Goal: Information Seeking & Learning: Learn about a topic

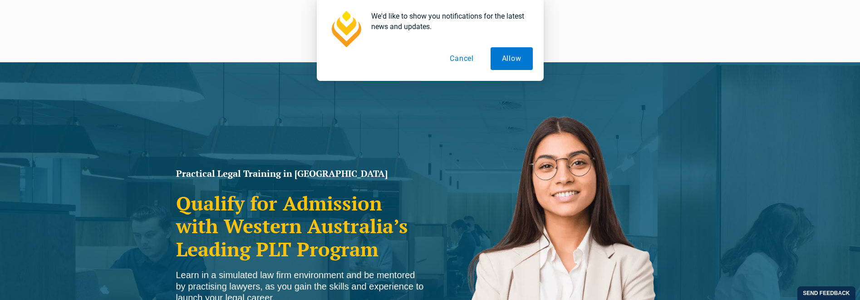
click at [467, 58] on button "Cancel" at bounding box center [461, 58] width 47 height 23
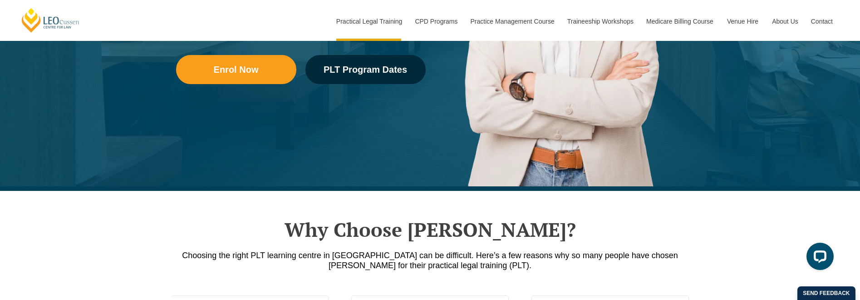
scroll to position [363, 0]
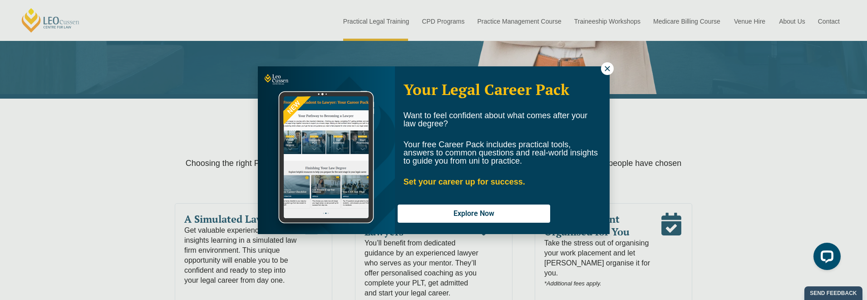
click at [601, 70] on button at bounding box center [607, 68] width 13 height 13
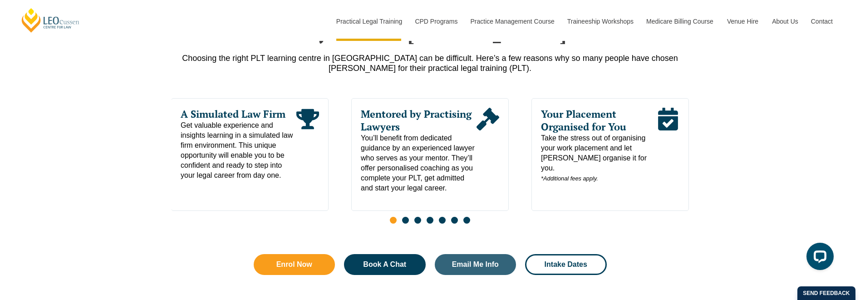
scroll to position [499, 0]
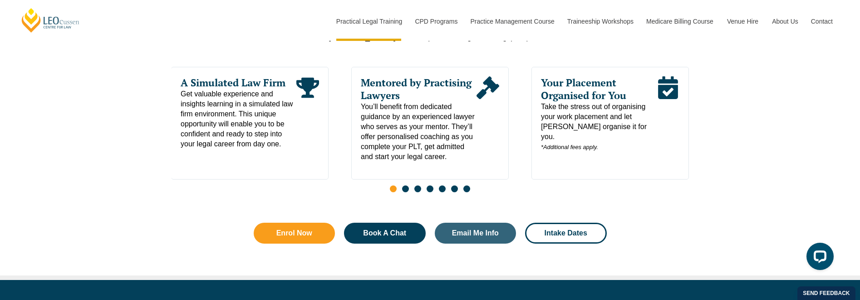
click at [405, 192] on span "Go to slide 2" at bounding box center [405, 188] width 7 height 7
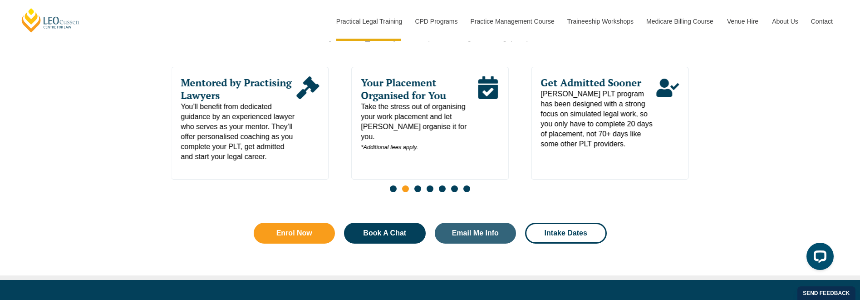
click at [421, 195] on div "Slides" at bounding box center [430, 189] width 517 height 10
click at [419, 192] on span "Go to slide 3" at bounding box center [417, 188] width 7 height 7
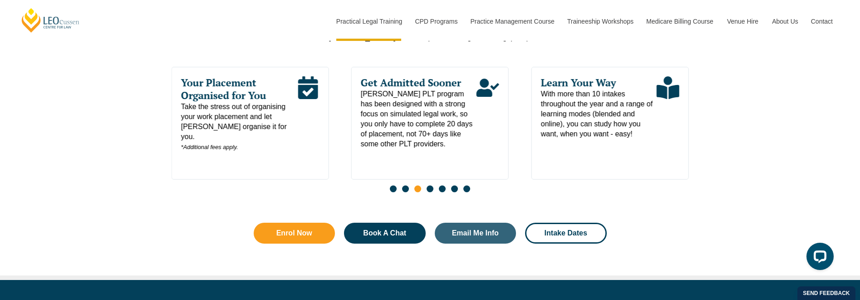
click at [432, 189] on span "Go to slide 4" at bounding box center [430, 188] width 7 height 7
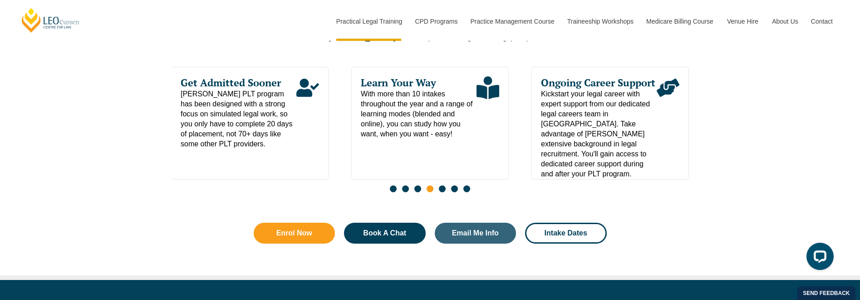
click at [441, 190] on span "Go to slide 5" at bounding box center [442, 188] width 7 height 7
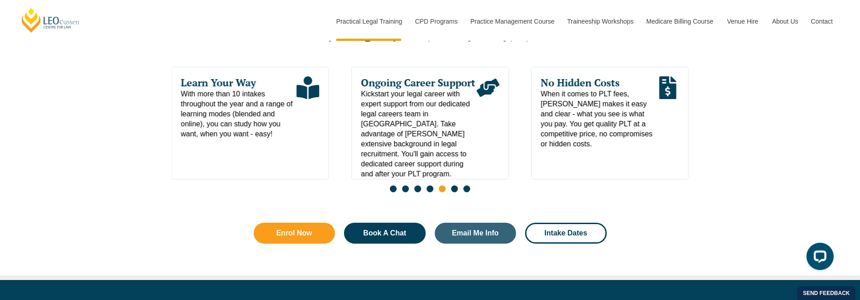
click at [452, 192] on span "Go to slide 6" at bounding box center [454, 188] width 7 height 7
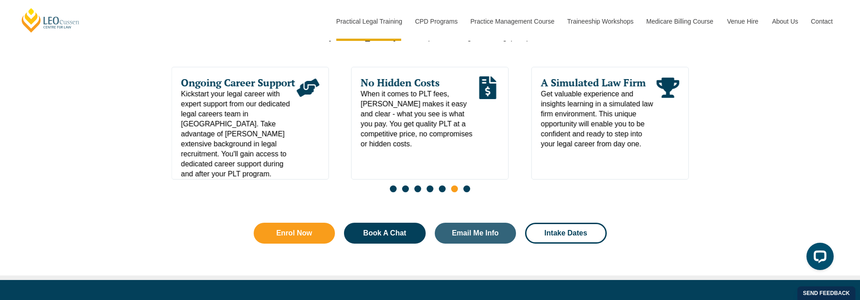
click at [470, 192] on div "Slides" at bounding box center [430, 189] width 517 height 10
click at [467, 192] on span "Go to slide 7" at bounding box center [466, 188] width 7 height 7
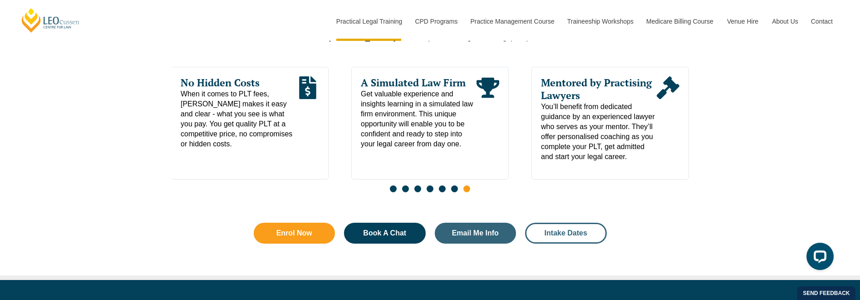
click at [526, 234] on link "Intake Dates" at bounding box center [566, 232] width 82 height 21
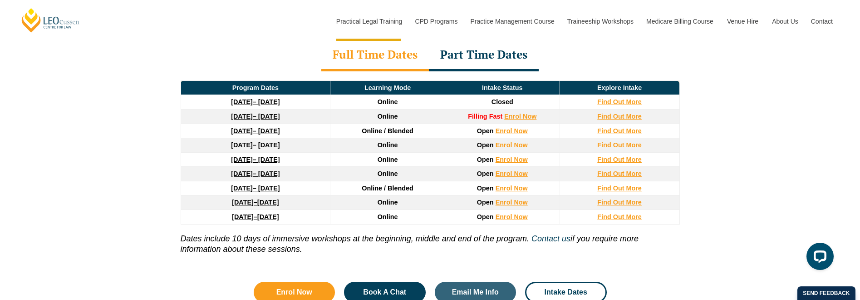
scroll to position [1275, 0]
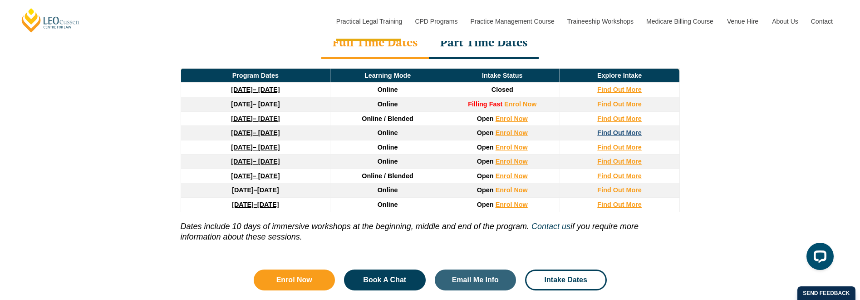
click at [630, 129] on strong "Find Out More" at bounding box center [619, 132] width 44 height 7
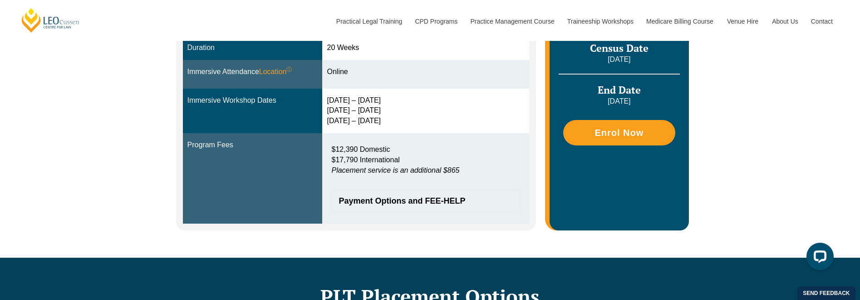
scroll to position [318, 0]
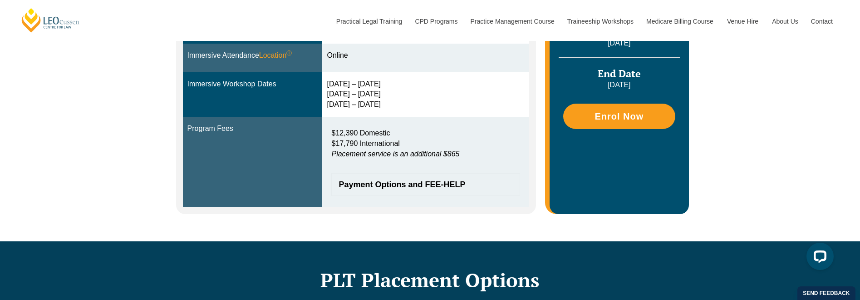
click at [401, 184] on span "Payment Options and FEE-HELP" at bounding box center [421, 184] width 165 height 8
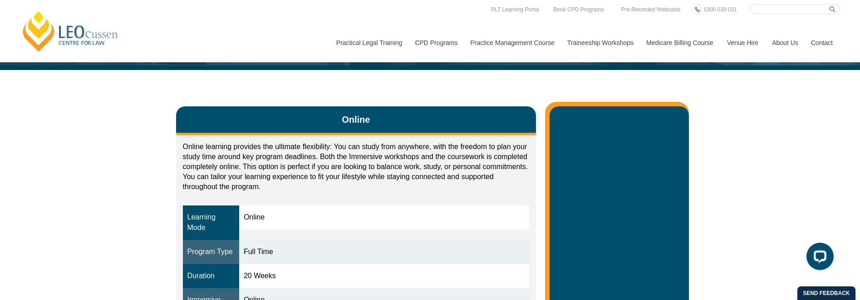
scroll to position [0, 0]
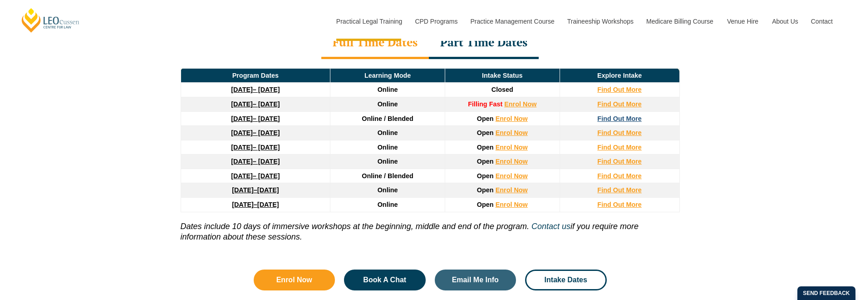
click at [611, 115] on strong "Find Out More" at bounding box center [619, 118] width 44 height 7
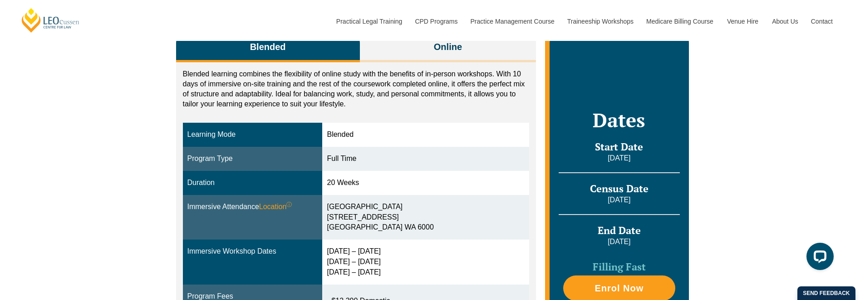
scroll to position [136, 0]
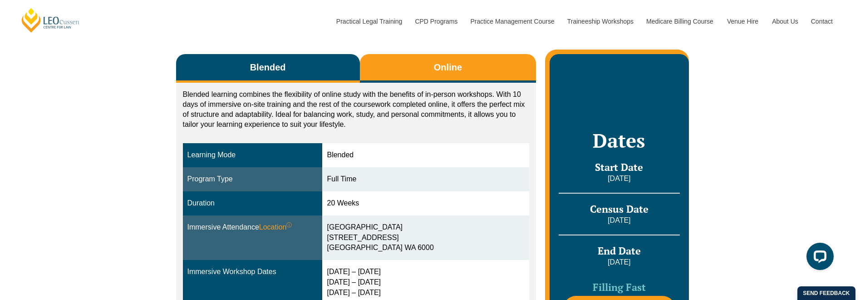
click at [424, 69] on button "Online" at bounding box center [448, 68] width 177 height 29
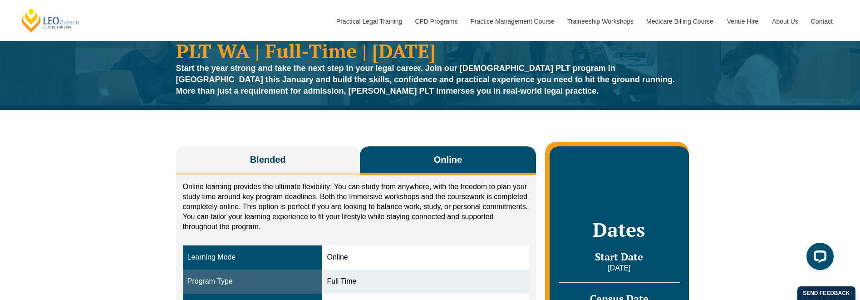
scroll to position [0, 0]
